Goal: Task Accomplishment & Management: Use online tool/utility

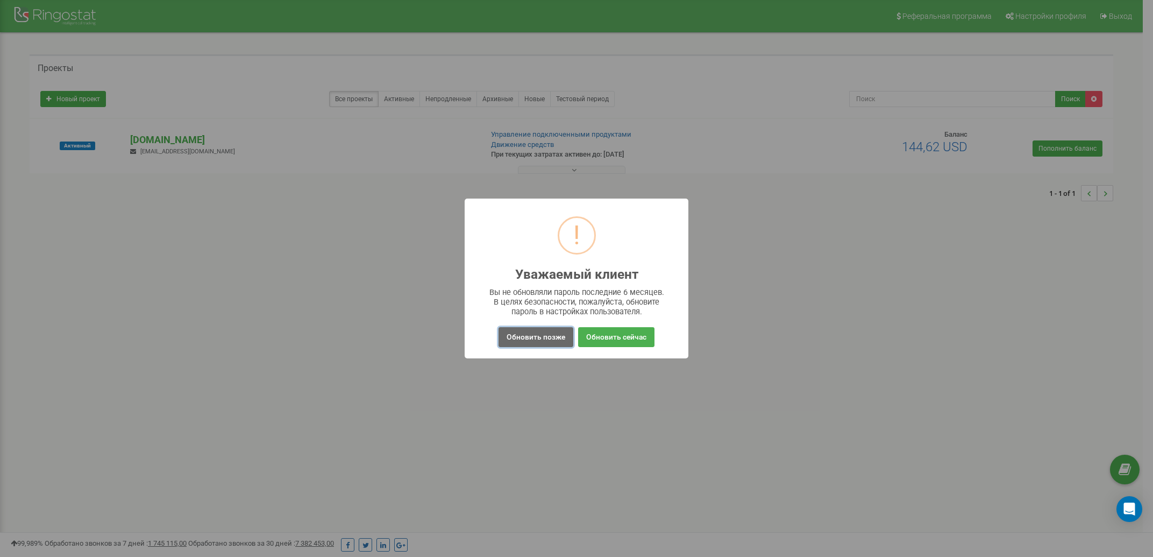
click at [537, 340] on button "Обновить позже" at bounding box center [536, 337] width 75 height 20
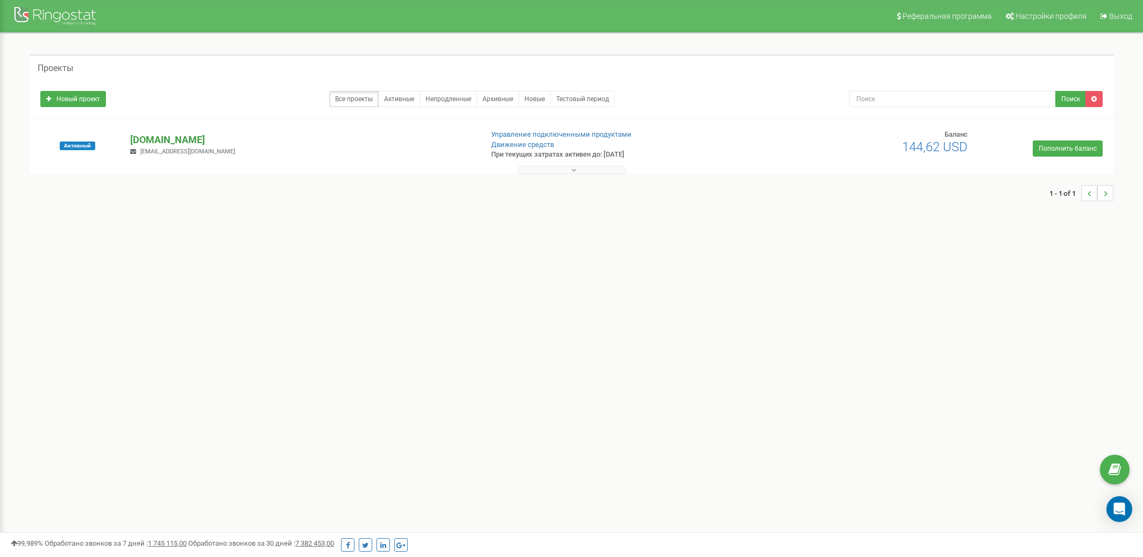
click at [164, 134] on p "[DOMAIN_NAME]" at bounding box center [301, 140] width 343 height 14
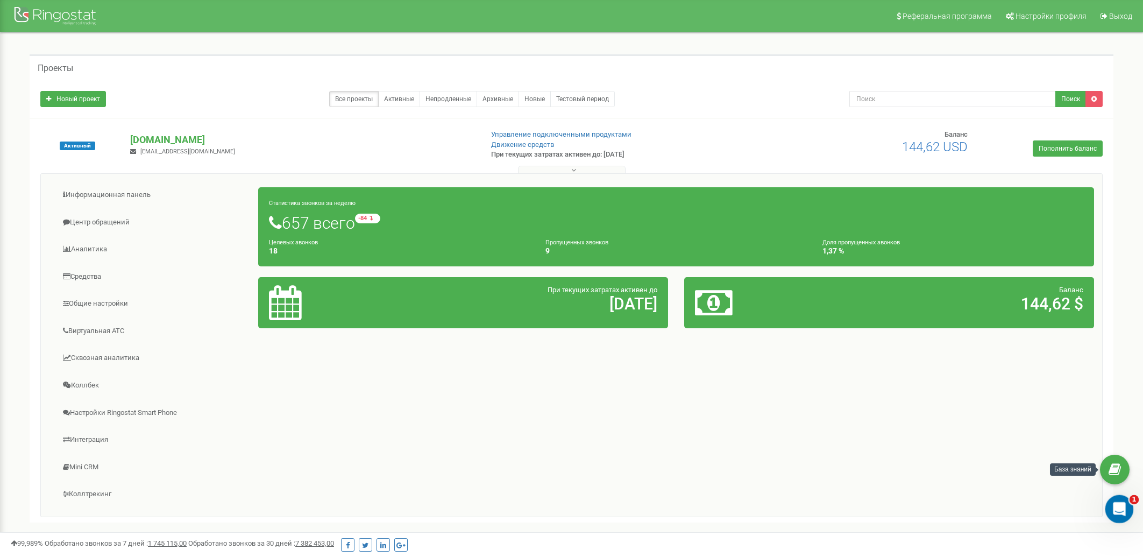
click at [1121, 501] on div "Открыть службу сообщений Intercom" at bounding box center [1117, 506] width 35 height 35
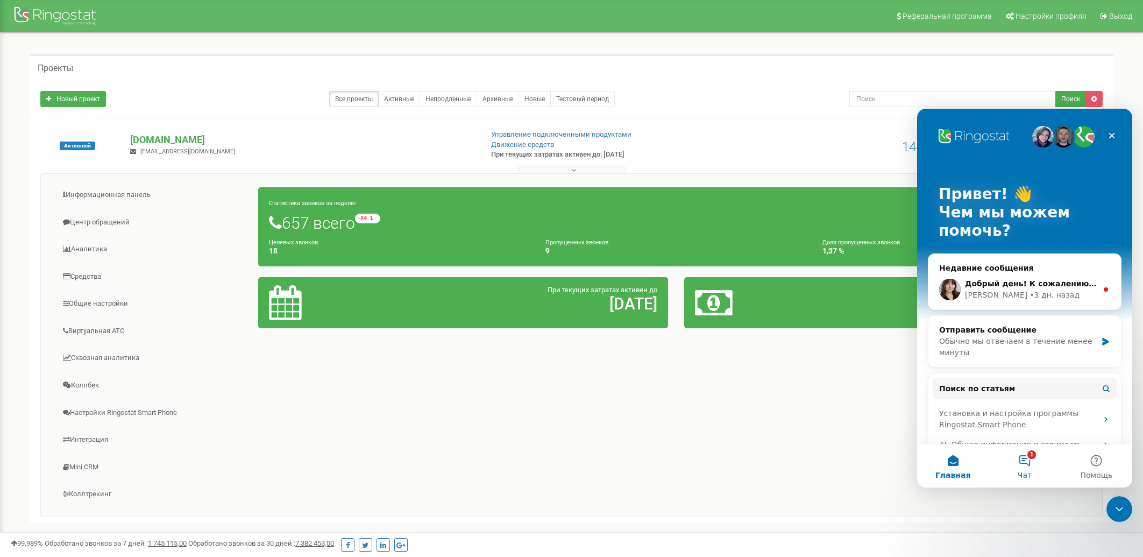
click at [1017, 458] on button "1 Чат" at bounding box center [1024, 465] width 72 height 43
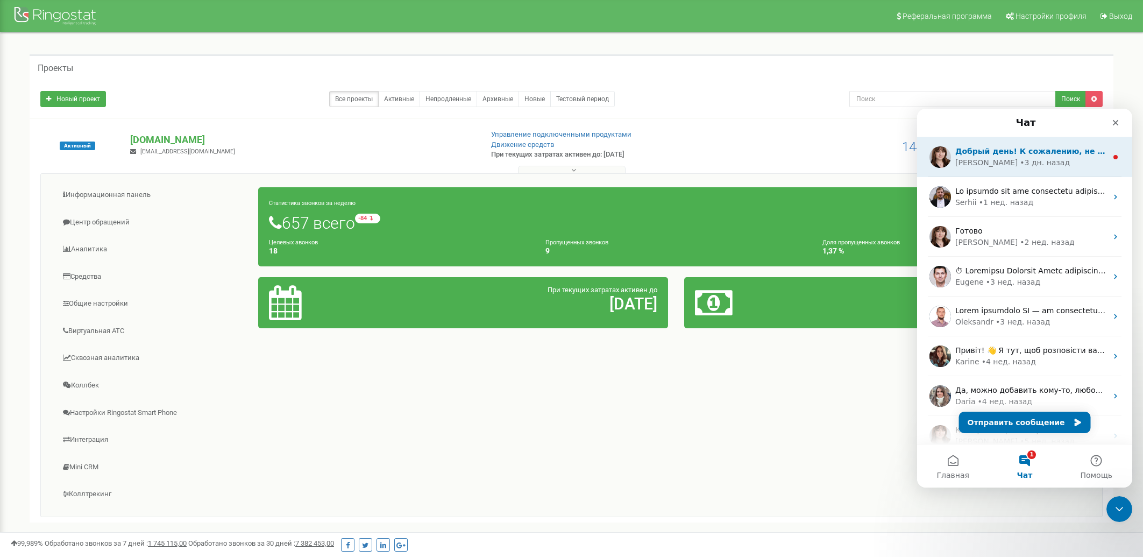
click at [1019, 163] on div "• 3 дн. назад" at bounding box center [1044, 162] width 50 height 11
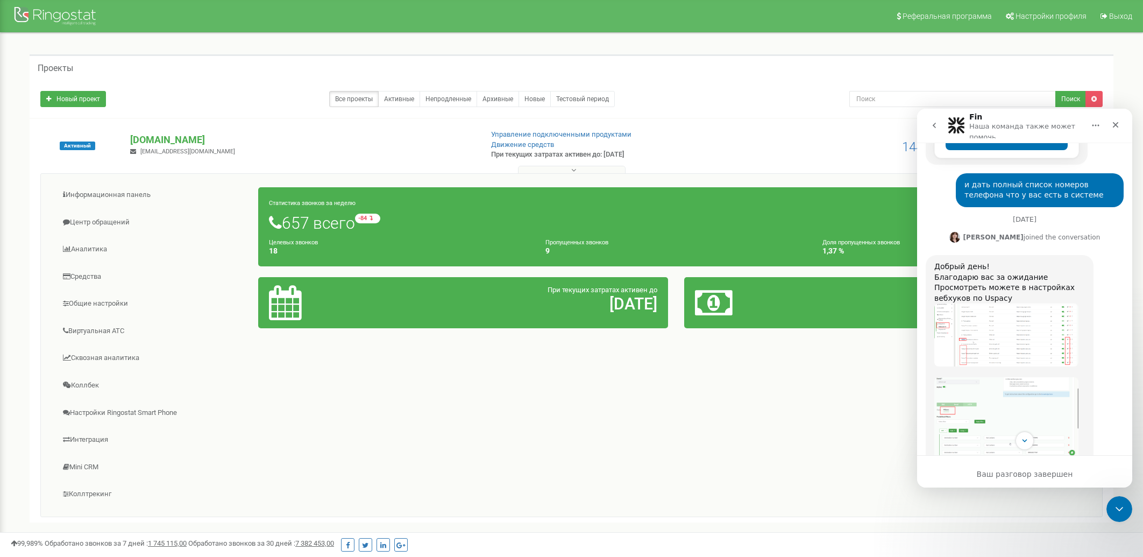
scroll to position [274, 0]
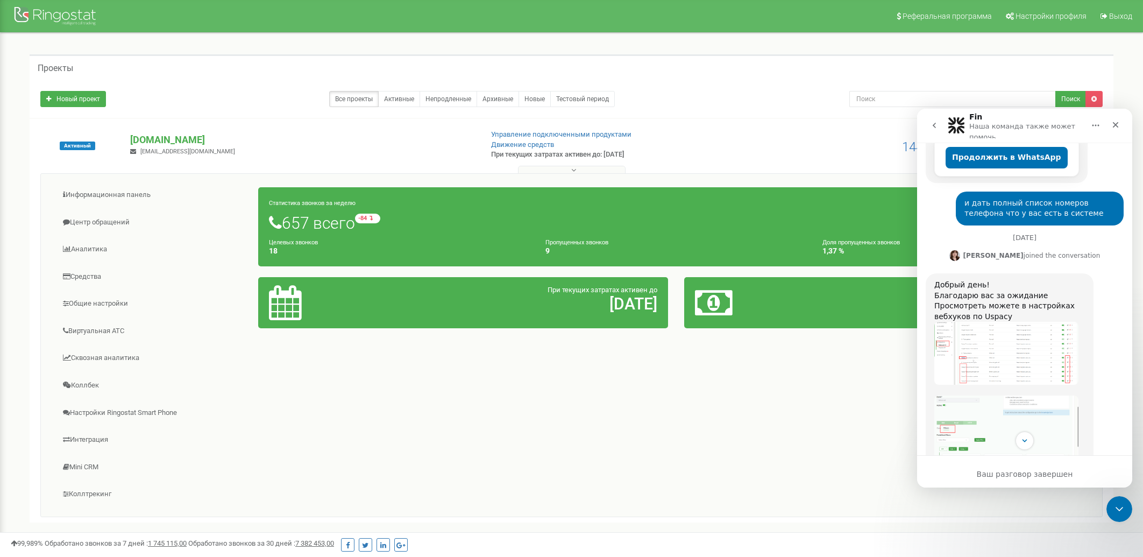
click at [1004, 322] on img "Olga говорит…" at bounding box center [1006, 353] width 144 height 63
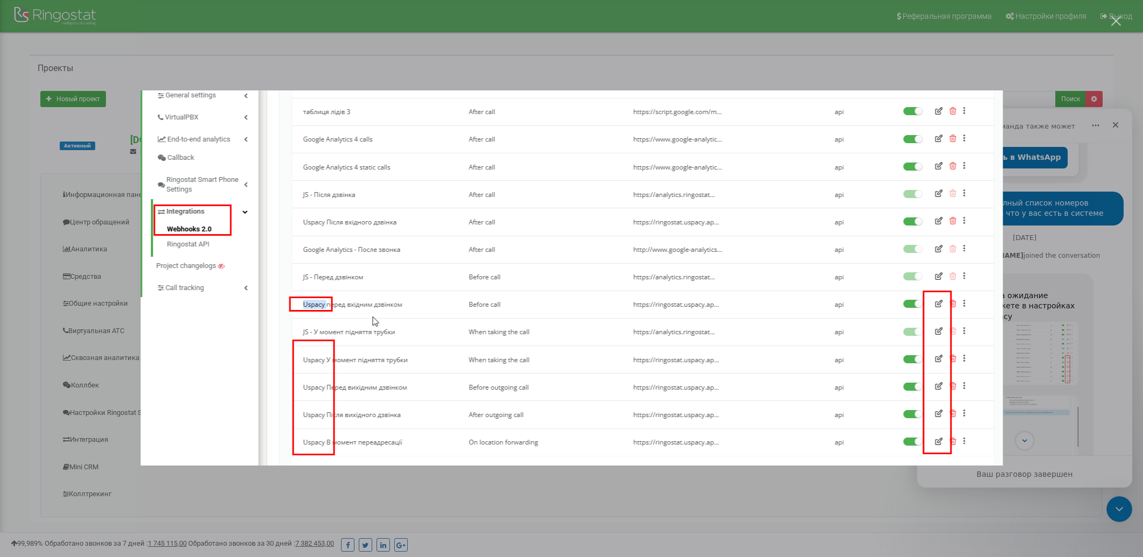
click at [1056, 309] on div "Мессенджер Intercom" at bounding box center [571, 278] width 1143 height 557
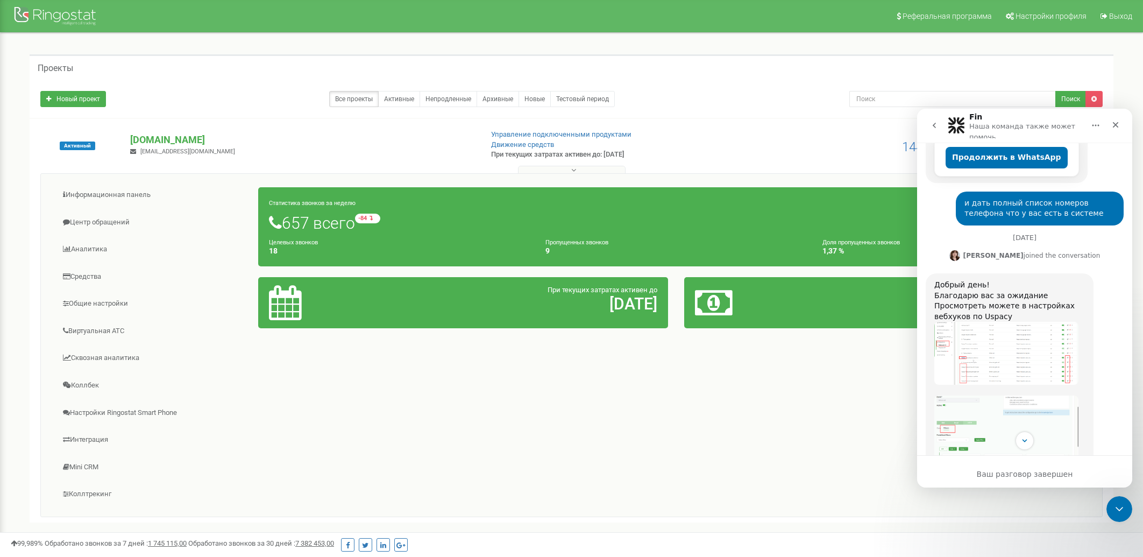
click at [1043, 322] on img "Olga говорит…" at bounding box center [1006, 353] width 144 height 63
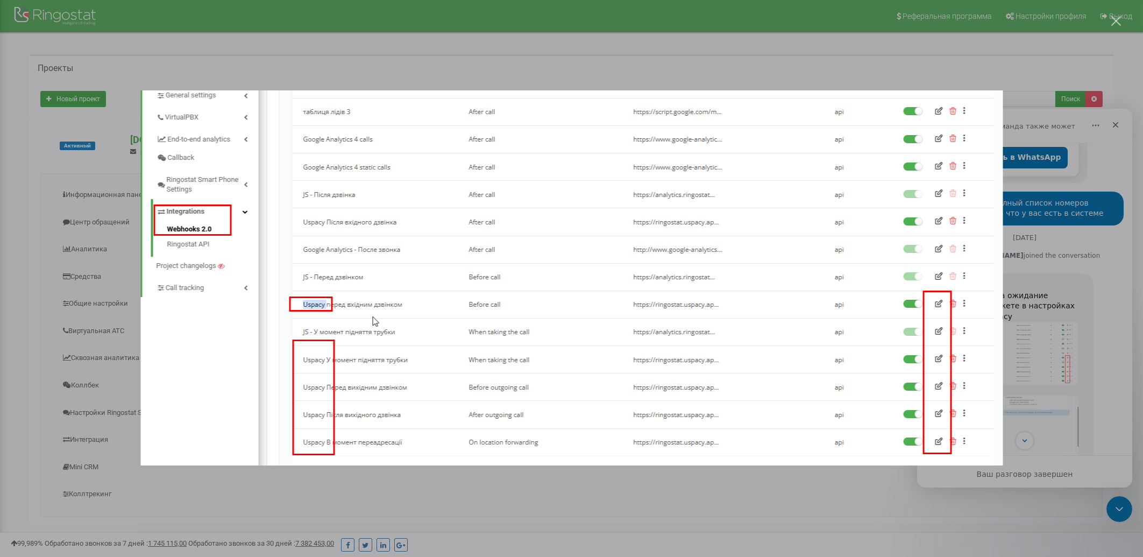
click at [1044, 320] on div "Мессенджер Intercom" at bounding box center [571, 278] width 1143 height 557
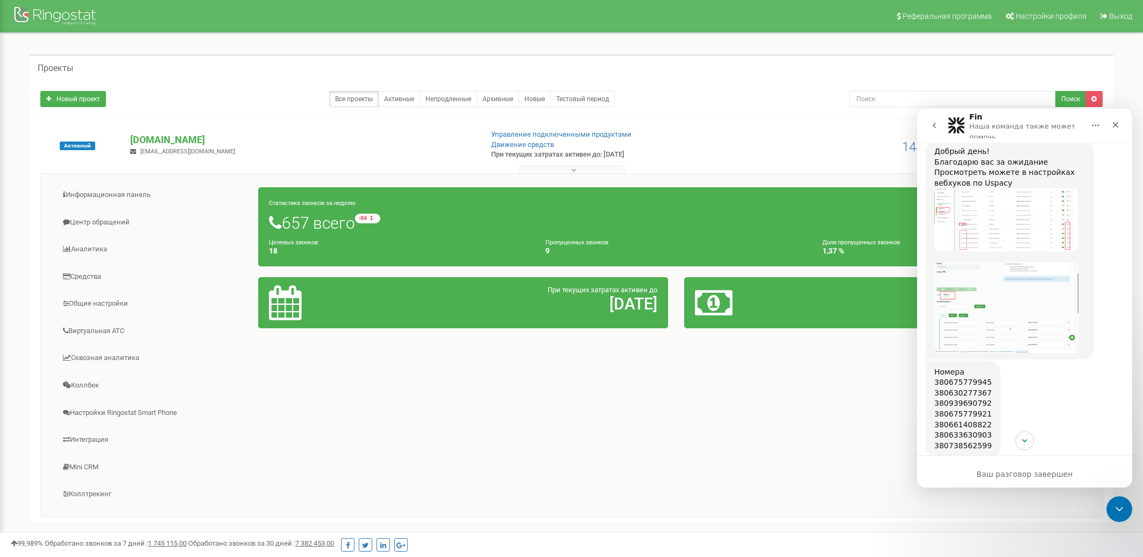
scroll to position [411, 0]
click at [1041, 273] on img "Olga говорит…" at bounding box center [1006, 303] width 144 height 91
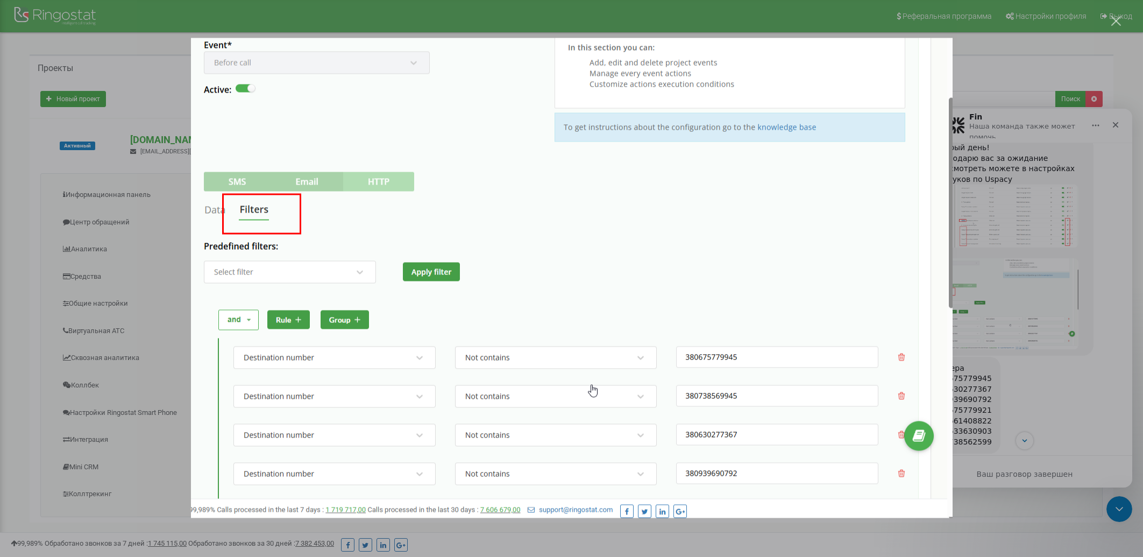
click at [1038, 279] on div "Мессенджер Intercom" at bounding box center [571, 278] width 1143 height 557
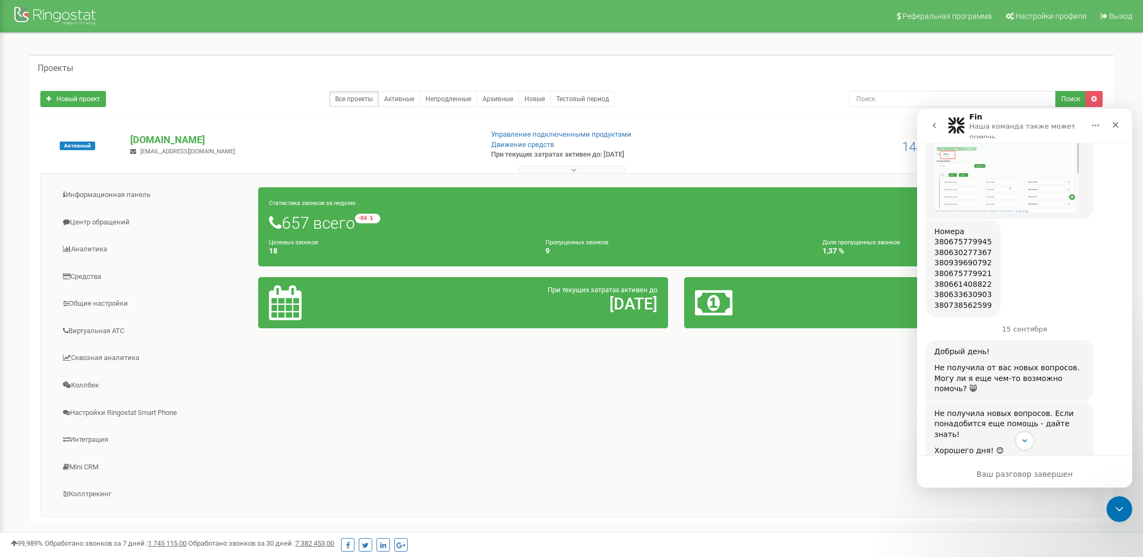
scroll to position [479, 0]
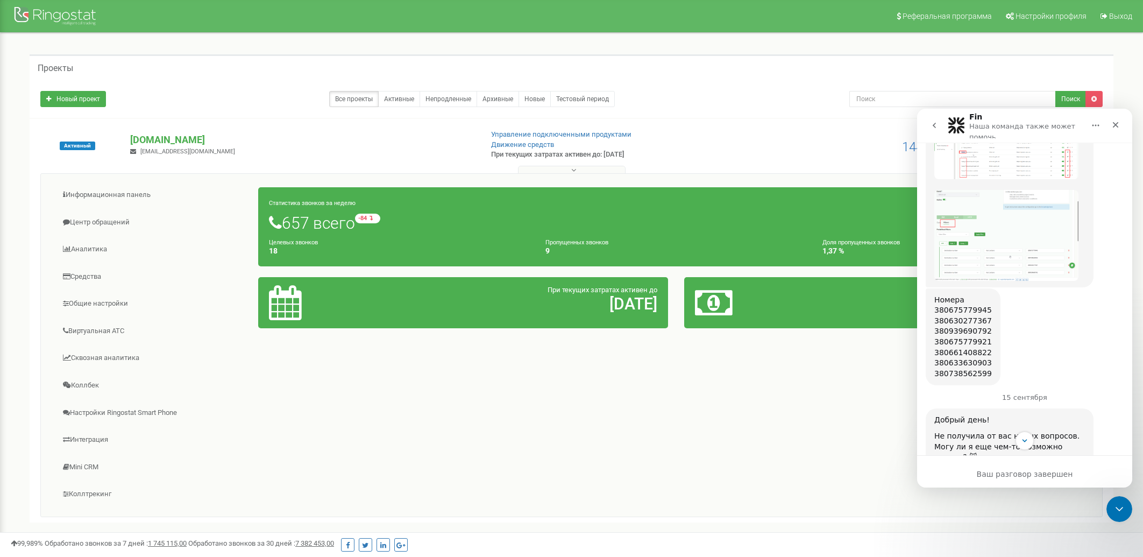
click at [943, 305] on div "380675779945" at bounding box center [963, 310] width 58 height 11
drag, startPoint x: 931, startPoint y: 275, endPoint x: 987, endPoint y: 352, distance: 94.7
click at [987, 352] on div "Номера 380675779945 380630277367 380939690792 380675779921 380661408822 3806336…" at bounding box center [962, 336] width 75 height 97
copy div "Номера 380675779945 380630277367 380939690792 380675779921 380661408822 3806336…"
